Goal: Information Seeking & Learning: Find specific fact

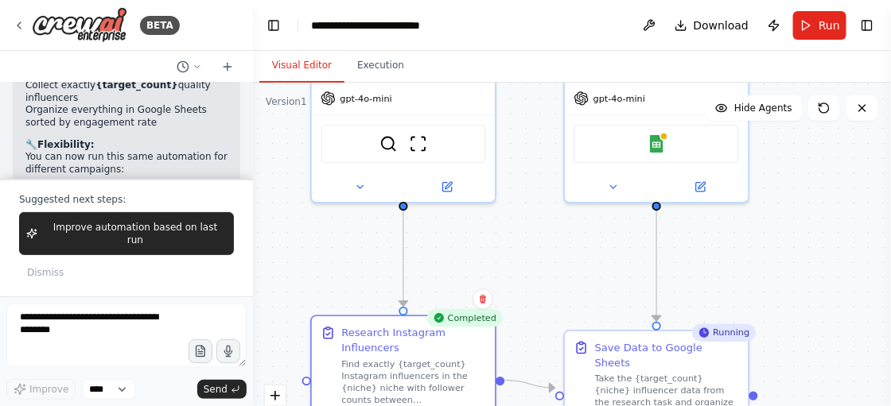
drag, startPoint x: 803, startPoint y: 214, endPoint x: 808, endPoint y: 308, distance: 94.0
click at [808, 308] on div ".deletable-edge-delete-btn { width: 20px; height: 20px; border: 0px solid #ffff…" at bounding box center [572, 282] width 638 height 398
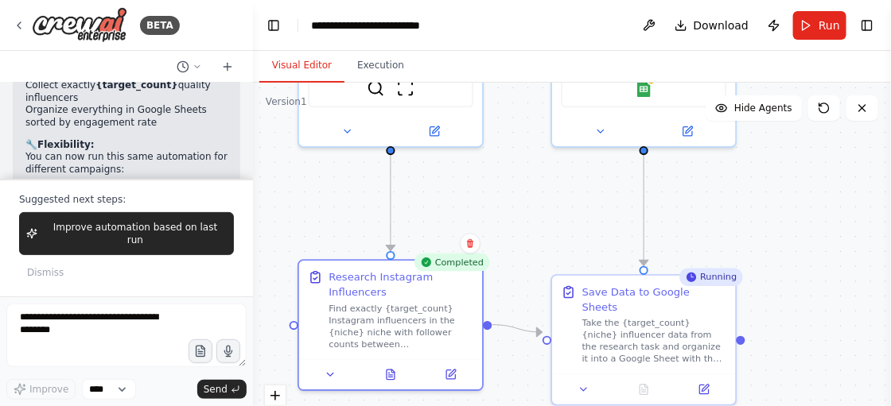
drag, startPoint x: 808, startPoint y: 308, endPoint x: 797, endPoint y: 252, distance: 56.8
click at [797, 252] on div ".deletable-edge-delete-btn { width: 20px; height: 20px; border: 0px solid #ffff…" at bounding box center [572, 282] width 638 height 398
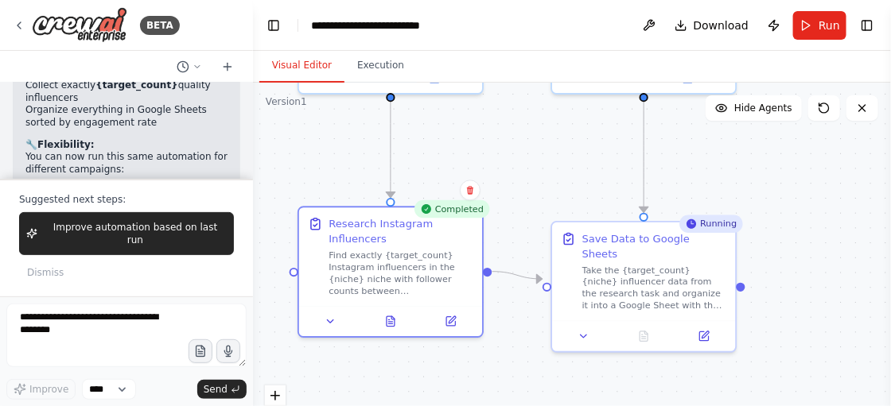
drag, startPoint x: 797, startPoint y: 252, endPoint x: 795, endPoint y: 198, distance: 54.1
click at [795, 198] on div ".deletable-edge-delete-btn { width: 20px; height: 20px; border: 0px solid #ffff…" at bounding box center [572, 282] width 638 height 398
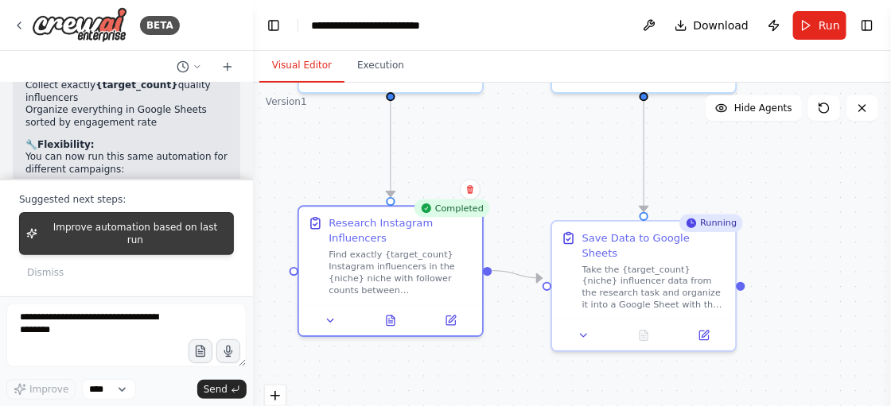
click at [152, 250] on button "Improve automation based on last run" at bounding box center [126, 233] width 215 height 43
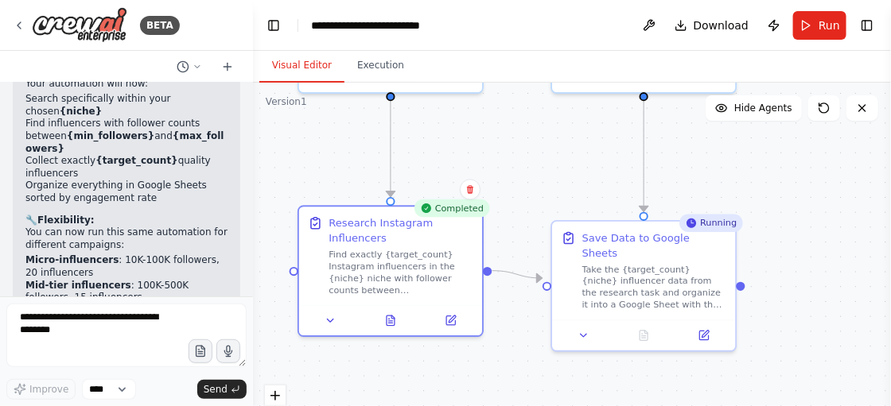
scroll to position [3860, 0]
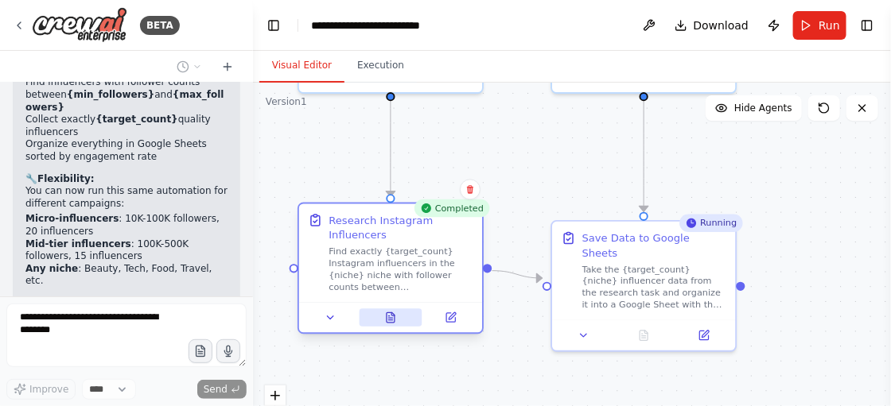
click at [396, 325] on button at bounding box center [390, 318] width 63 height 18
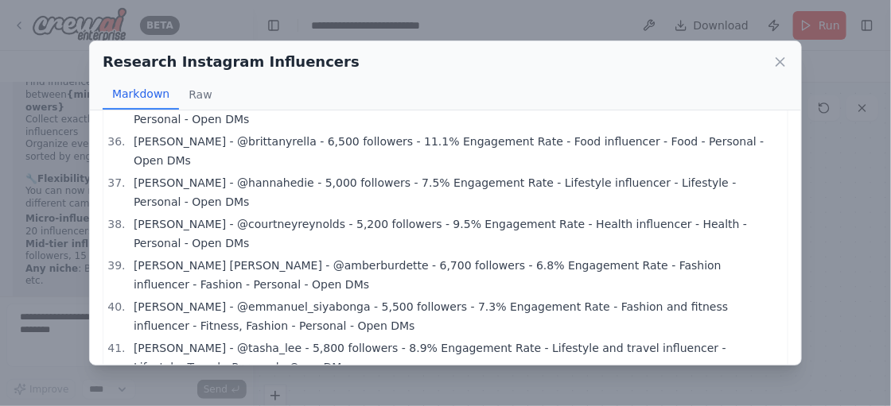
scroll to position [1457, 0]
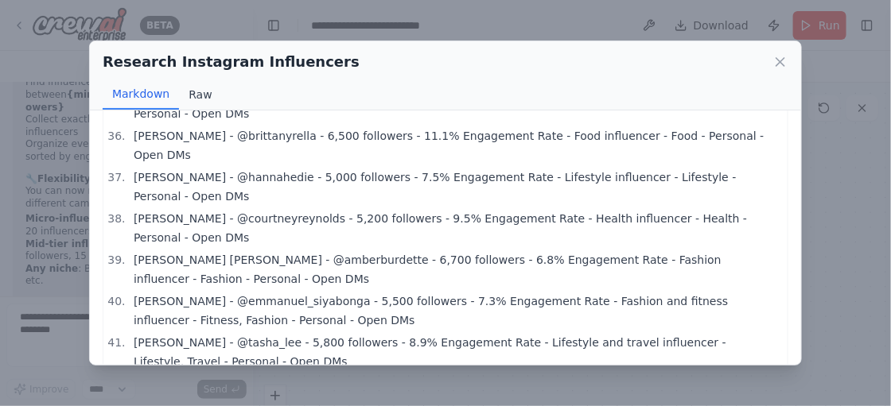
click at [198, 87] on button "Raw" at bounding box center [200, 95] width 42 height 30
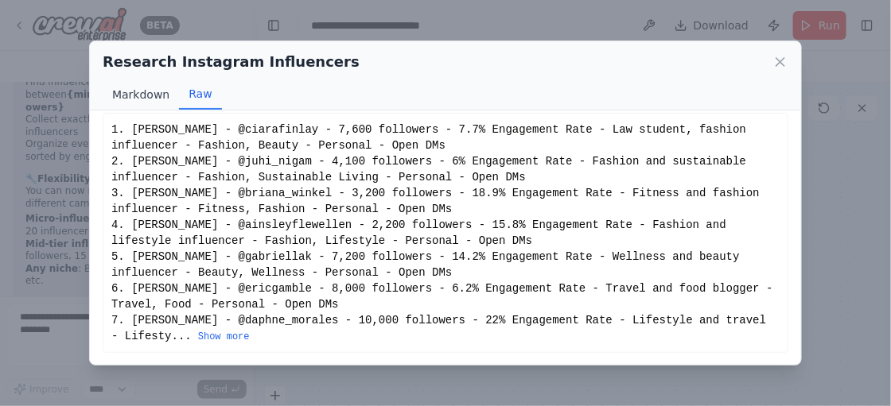
click at [147, 88] on button "Markdown" at bounding box center [141, 95] width 76 height 30
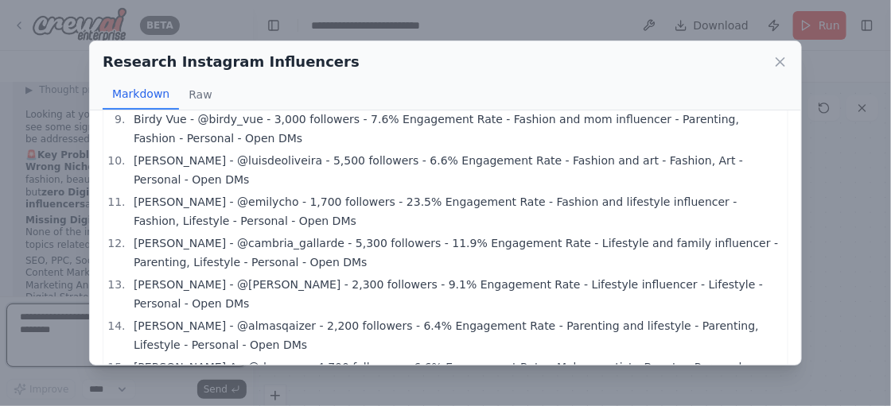
scroll to position [0, 0]
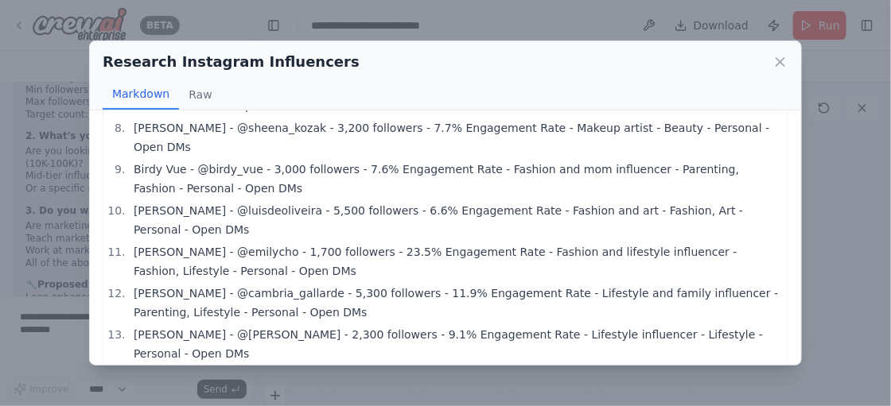
click at [781, 82] on div "Markdown Raw" at bounding box center [446, 95] width 686 height 30
click at [772, 54] on icon at bounding box center [780, 62] width 16 height 16
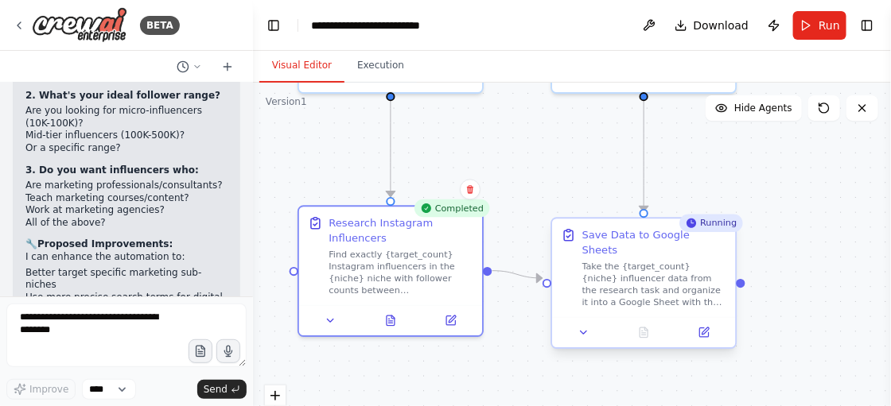
click at [650, 327] on div at bounding box center [643, 332] width 183 height 30
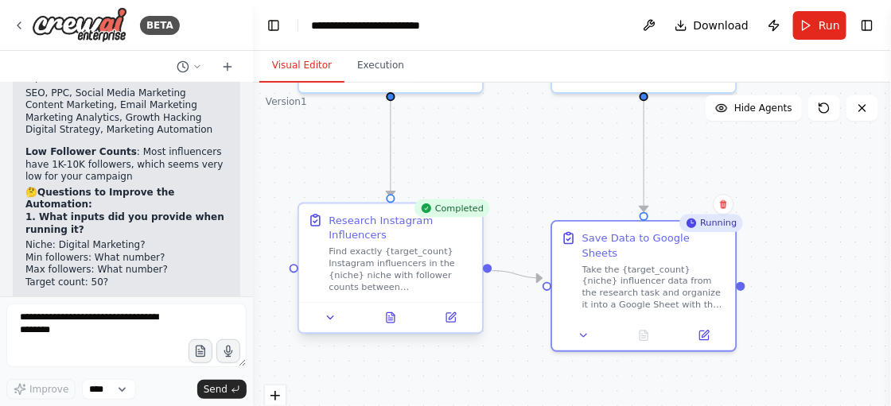
click at [441, 243] on div "Research Instagram Influencers Find exactly {target_count} Instagram influencer…" at bounding box center [401, 253] width 145 height 80
click at [394, 321] on icon at bounding box center [391, 318] width 8 height 10
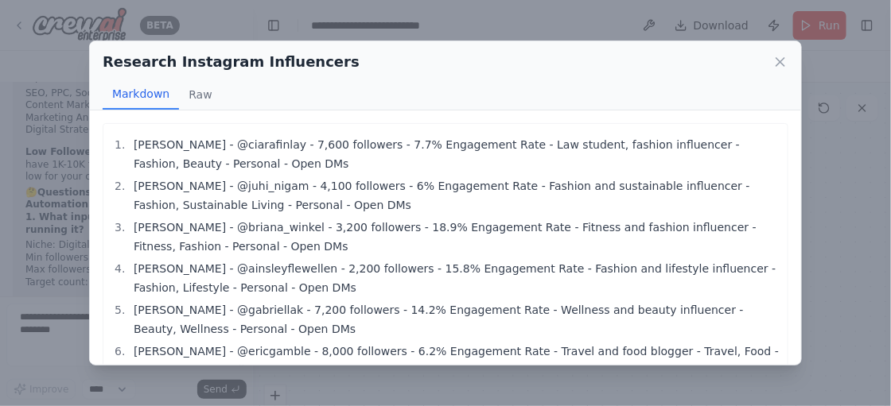
click at [350, 263] on li "[PERSON_NAME] - @ainsleyflewellen - 2,200 followers - 15.8% Engagement Rate - F…" at bounding box center [454, 278] width 651 height 38
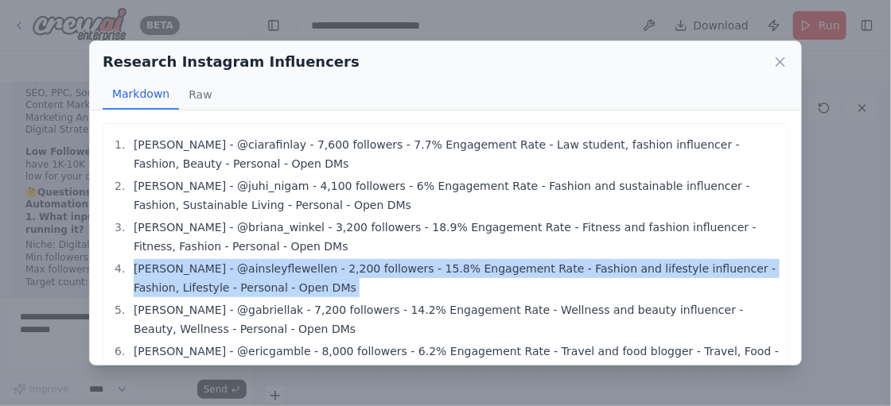
click at [350, 263] on li "[PERSON_NAME] - @ainsleyflewellen - 2,200 followers - 15.8% Engagement Rate - F…" at bounding box center [454, 278] width 651 height 38
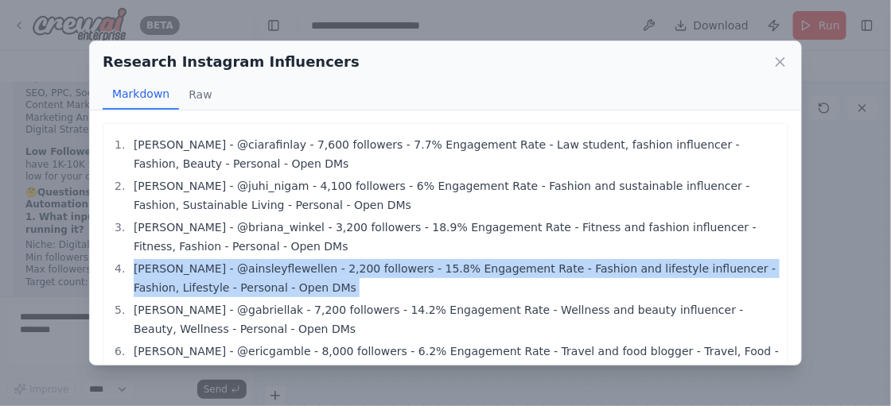
click at [350, 263] on li "[PERSON_NAME] - @ainsleyflewellen - 2,200 followers - 15.8% Engagement Rate - F…" at bounding box center [454, 278] width 651 height 38
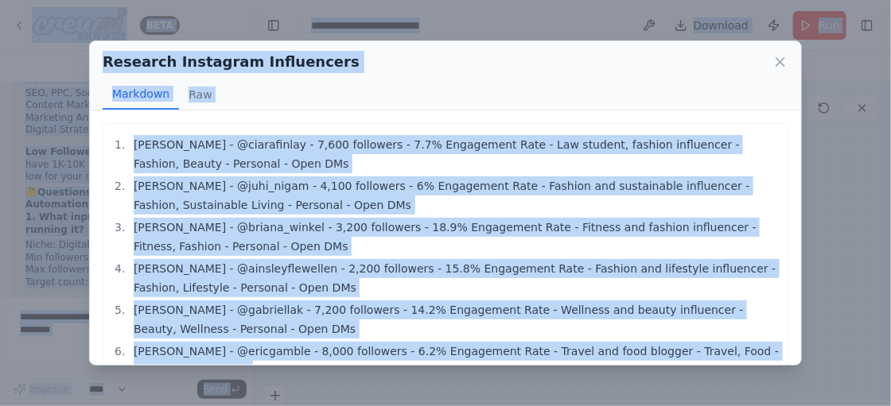
click at [350, 263] on li "[PERSON_NAME] - @ainsleyflewellen - 2,200 followers - 15.8% Engagement Rate - F…" at bounding box center [454, 278] width 651 height 38
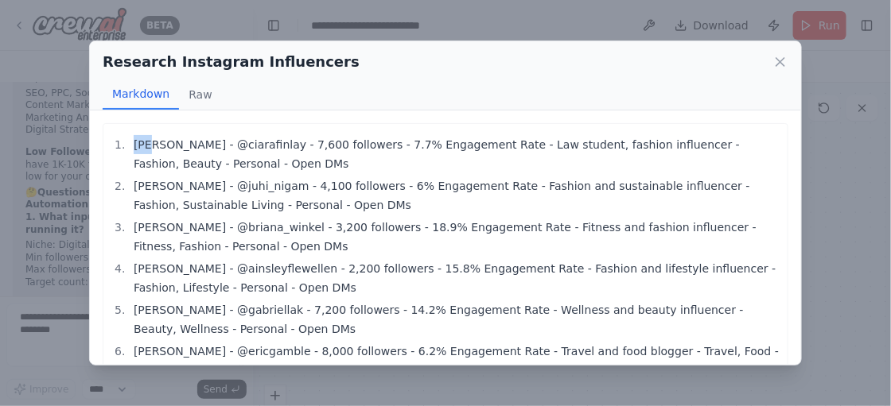
drag, startPoint x: 108, startPoint y: 140, endPoint x: 150, endPoint y: 143, distance: 41.5
click at [150, 143] on li "[PERSON_NAME] - @ciarafinlay - 7,600 followers - 7.7% Engagement Rate - Law stu…" at bounding box center [454, 154] width 651 height 38
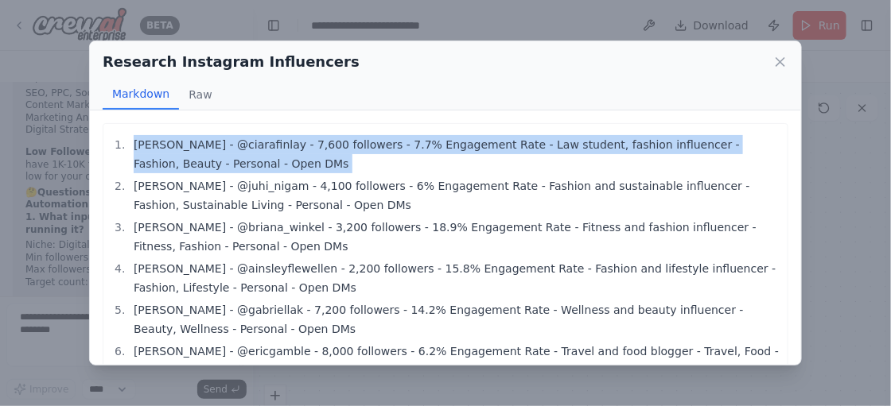
drag, startPoint x: 150, startPoint y: 143, endPoint x: 111, endPoint y: 139, distance: 38.4
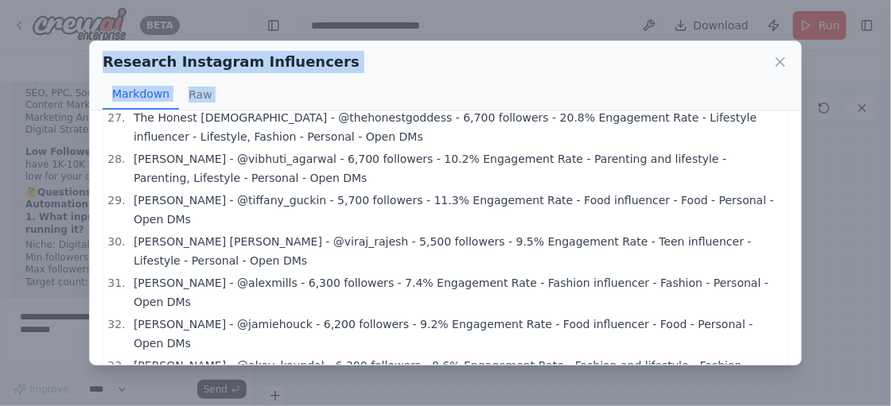
scroll to position [1457, 0]
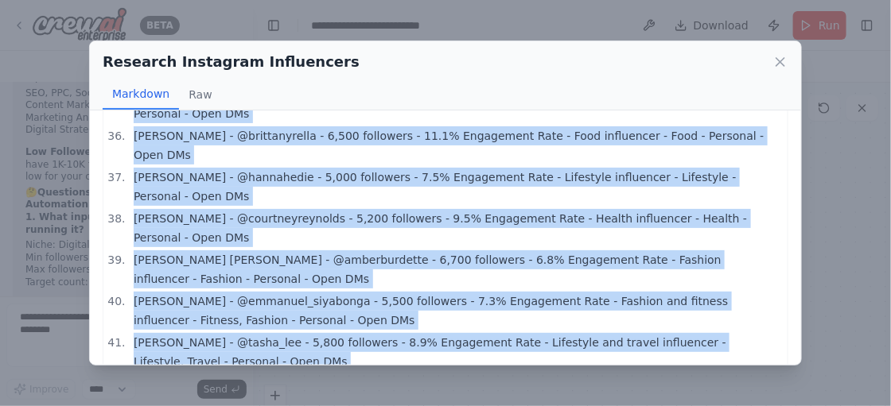
drag, startPoint x: 111, startPoint y: 139, endPoint x: 393, endPoint y: 351, distance: 352.2
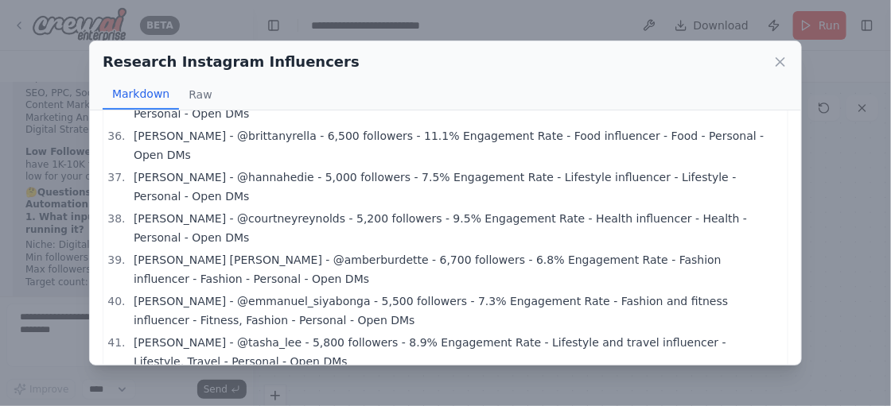
drag, startPoint x: 393, startPoint y: 350, endPoint x: 494, endPoint y: 341, distance: 101.4
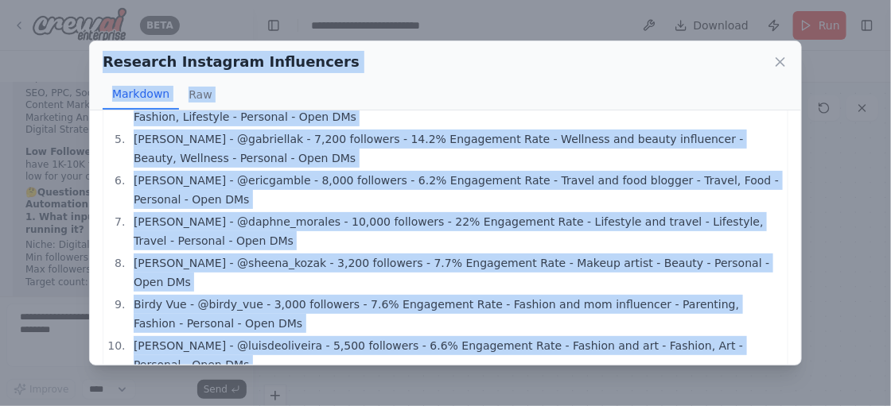
scroll to position [0, 0]
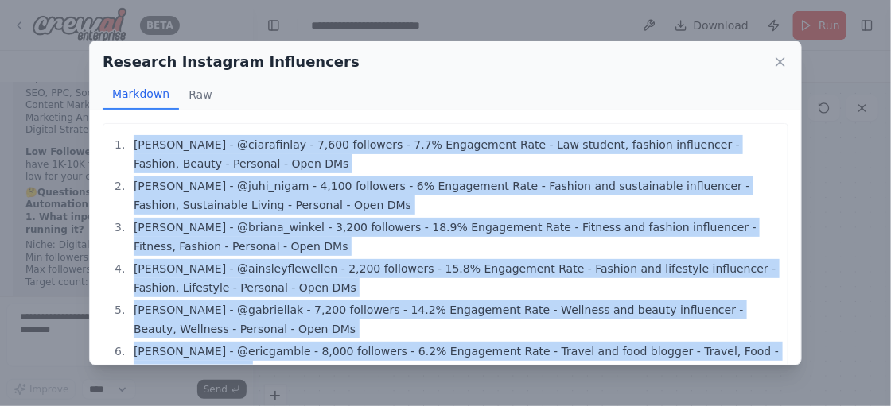
drag, startPoint x: 719, startPoint y: 334, endPoint x: 122, endPoint y: 144, distance: 626.9
copy ol "[PERSON_NAME] - @ciarafinlay - 7,600 followers - 7.7% Engagement Rate - Law stu…"
click at [778, 66] on icon at bounding box center [780, 62] width 16 height 16
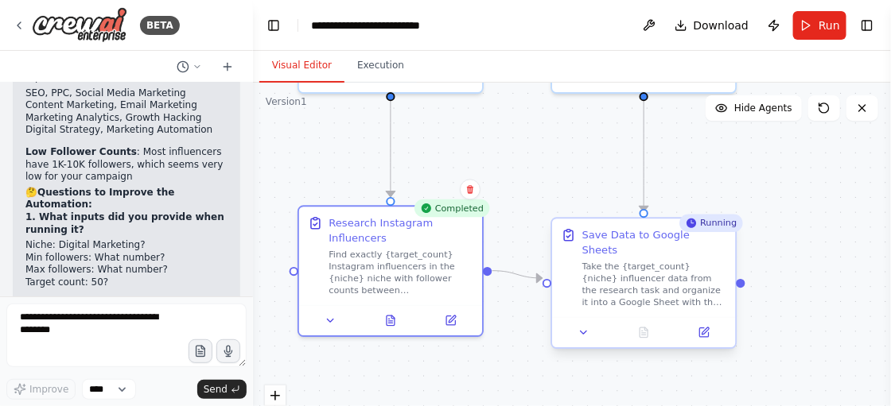
click at [718, 232] on div "Save Data to Google Sheets" at bounding box center [654, 242] width 145 height 29
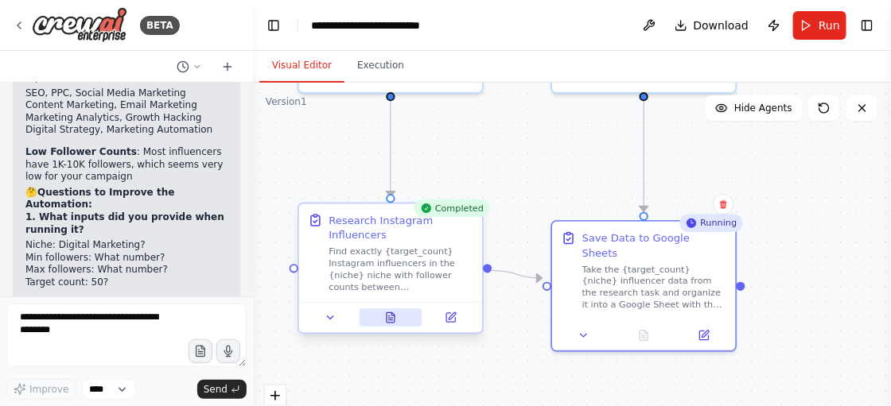
click at [387, 326] on button at bounding box center [390, 318] width 63 height 18
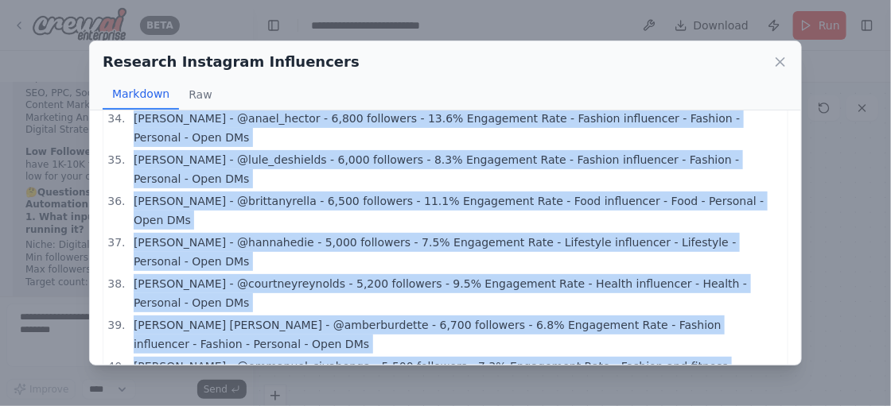
scroll to position [1457, 0]
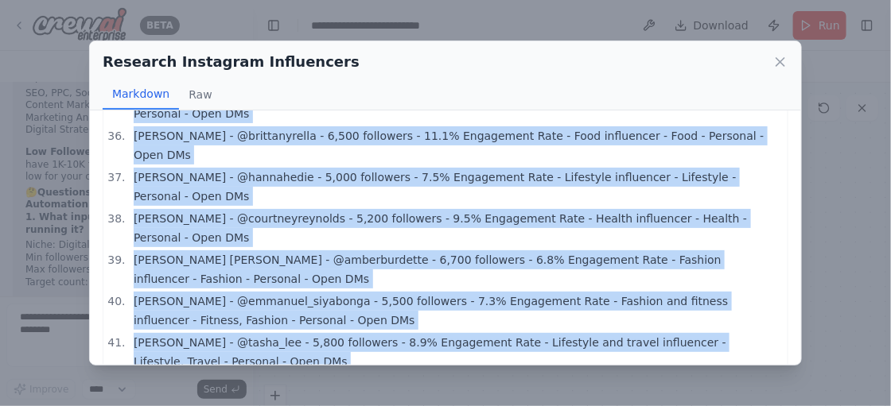
drag, startPoint x: 111, startPoint y: 137, endPoint x: 706, endPoint y: 328, distance: 624.9
copy ol "[PERSON_NAME] - @ciarafinlay - 7,600 followers - 7.7% Engagement Rate - Law stu…"
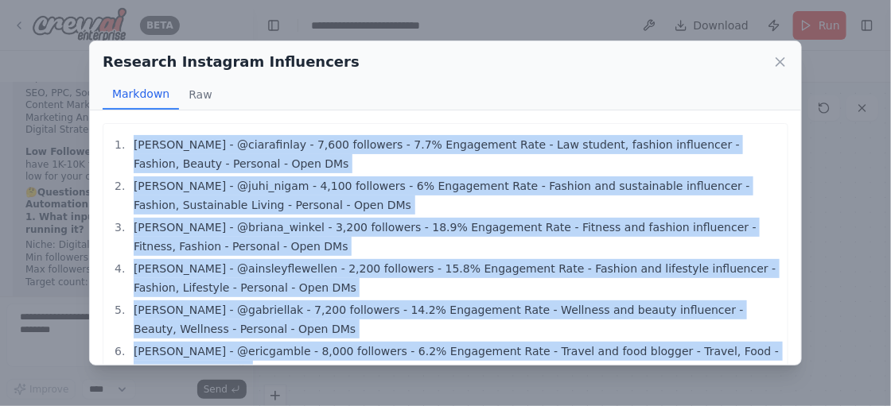
scroll to position [0, 0]
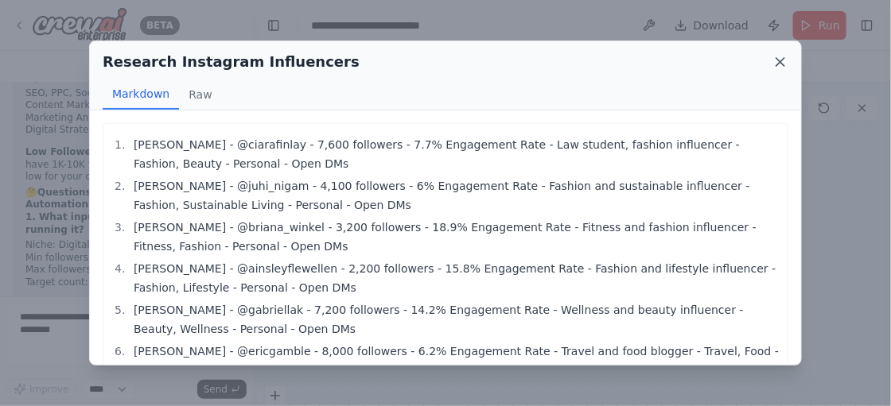
drag, startPoint x: 777, startPoint y: 49, endPoint x: 780, endPoint y: 60, distance: 10.8
click at [780, 60] on div "Research Instagram Influencers Markdown Raw" at bounding box center [445, 75] width 711 height 69
click at [780, 60] on icon at bounding box center [780, 62] width 16 height 16
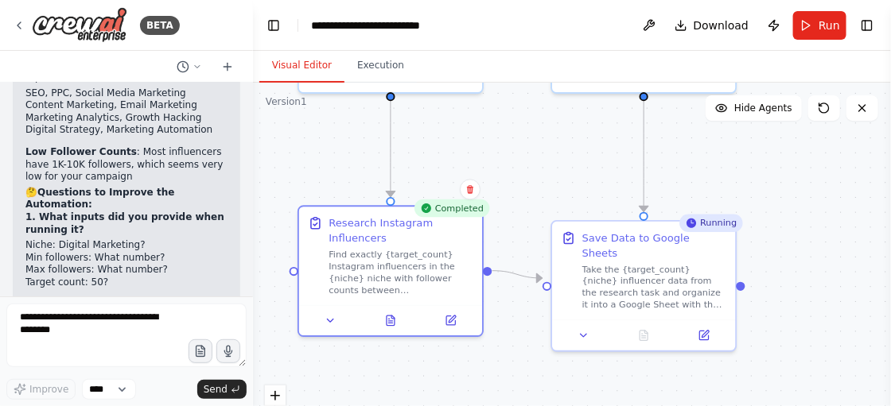
click at [709, 231] on div "Running" at bounding box center [711, 224] width 64 height 18
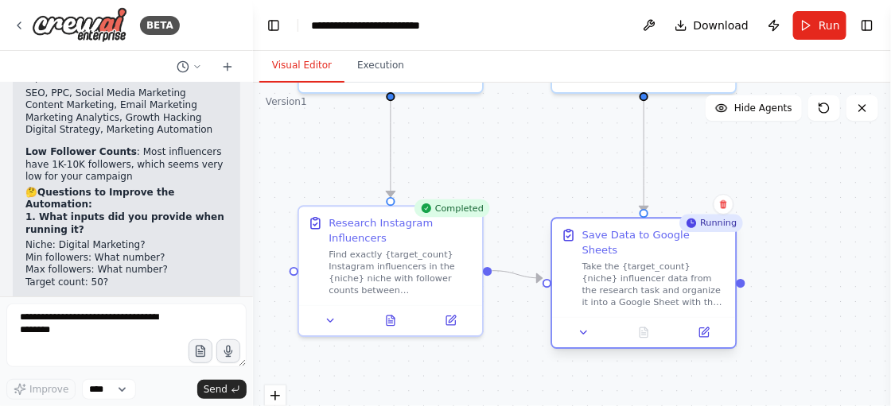
click at [644, 282] on div "Take the {target_count} {niche} influencer data from the research task and orga…" at bounding box center [654, 285] width 145 height 48
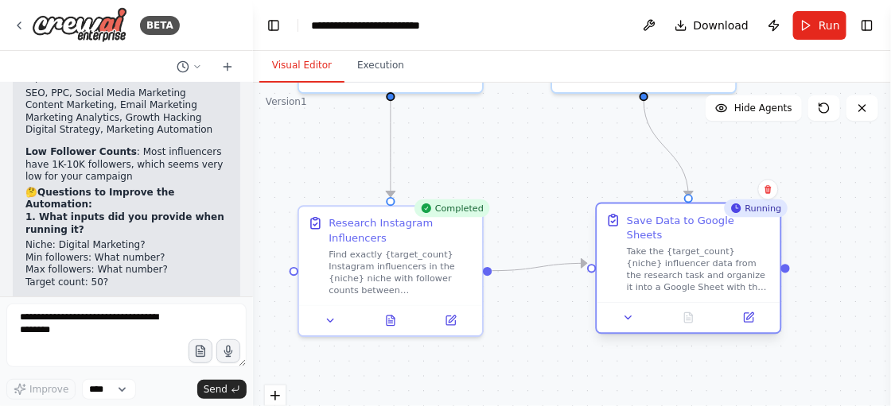
drag, startPoint x: 574, startPoint y: 286, endPoint x: 659, endPoint y: 196, distance: 123.8
click at [659, 213] on div "Save Data to Google Sheets Take the {target_count} {niche} influencer data from…" at bounding box center [688, 253] width 165 height 80
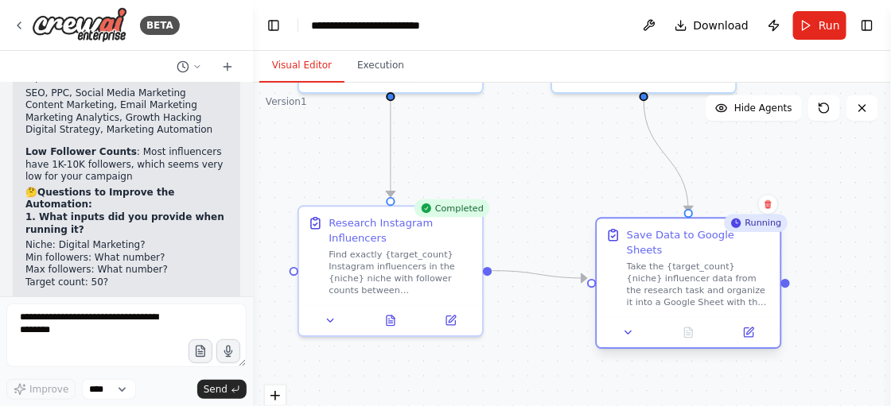
drag, startPoint x: 710, startPoint y: 184, endPoint x: 658, endPoint y: 278, distance: 107.6
click at [658, 278] on div "Take the {target_count} {niche} influencer data from the research task and orga…" at bounding box center [699, 285] width 145 height 48
click at [412, 262] on div "Find exactly {target_count} Instagram influencers in the {niche} niche with fol…" at bounding box center [401, 270] width 145 height 48
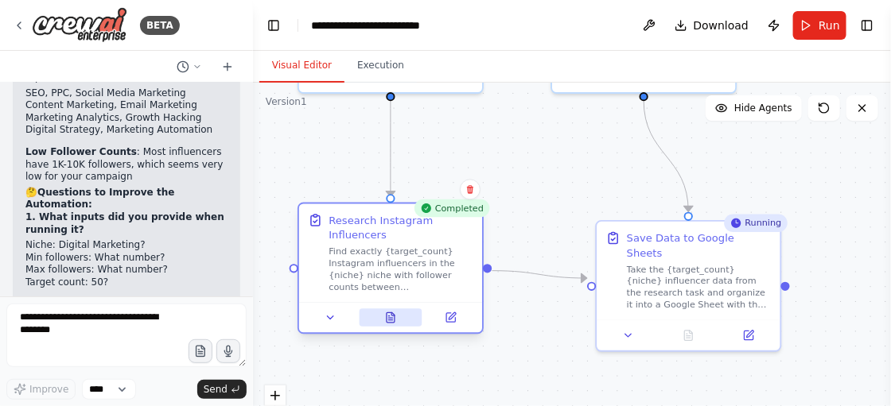
click at [388, 313] on icon at bounding box center [391, 318] width 8 height 10
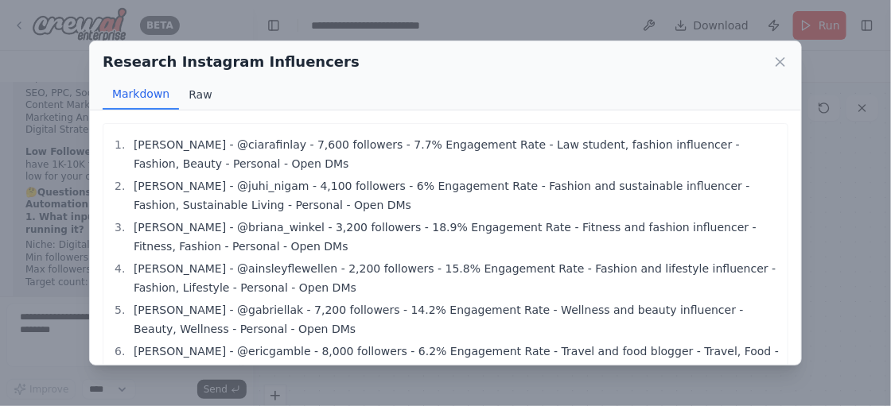
click at [193, 95] on button "Raw" at bounding box center [200, 95] width 42 height 30
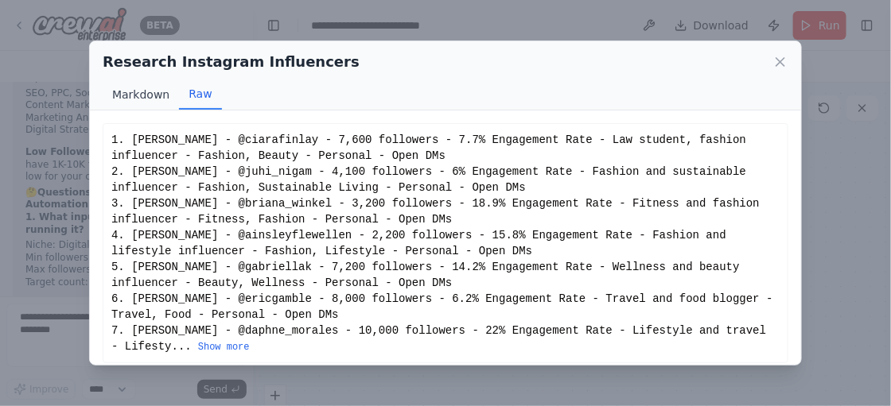
click at [146, 95] on button "Markdown" at bounding box center [141, 95] width 76 height 30
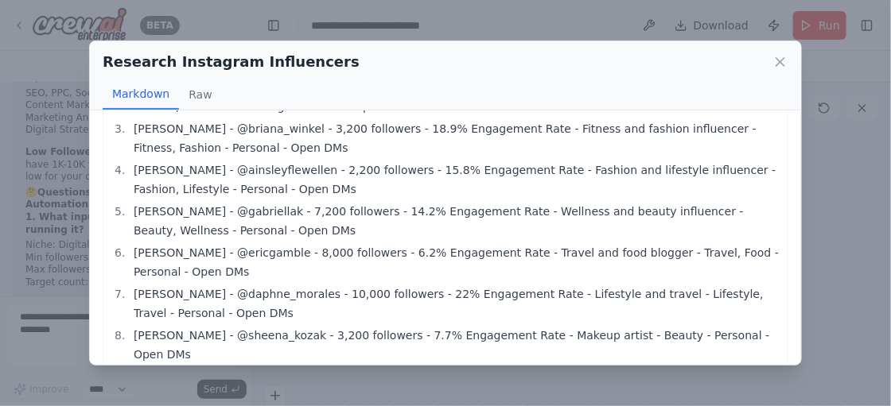
scroll to position [4520, 0]
